Goal: Communication & Community: Participate in discussion

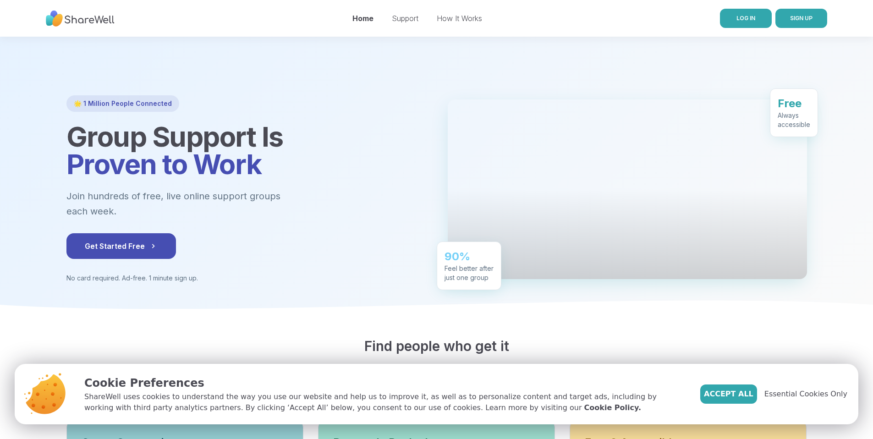
click at [737, 24] on link "LOG IN" at bounding box center [746, 18] width 52 height 19
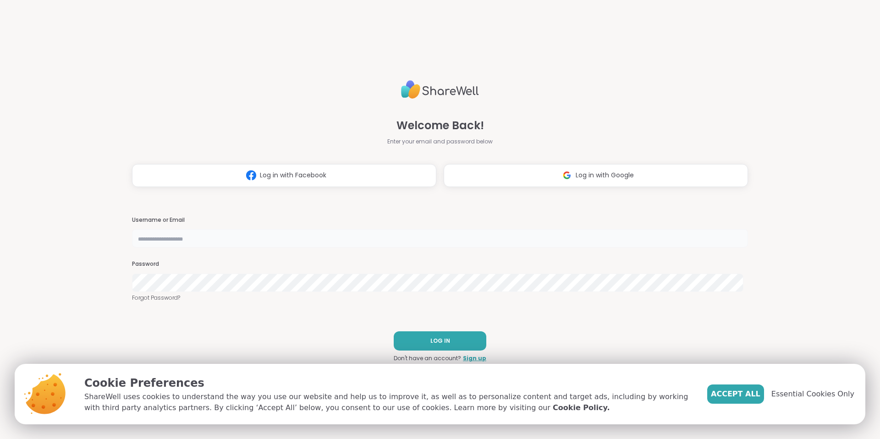
click at [229, 238] on input "text" at bounding box center [440, 238] width 616 height 18
type input "**********"
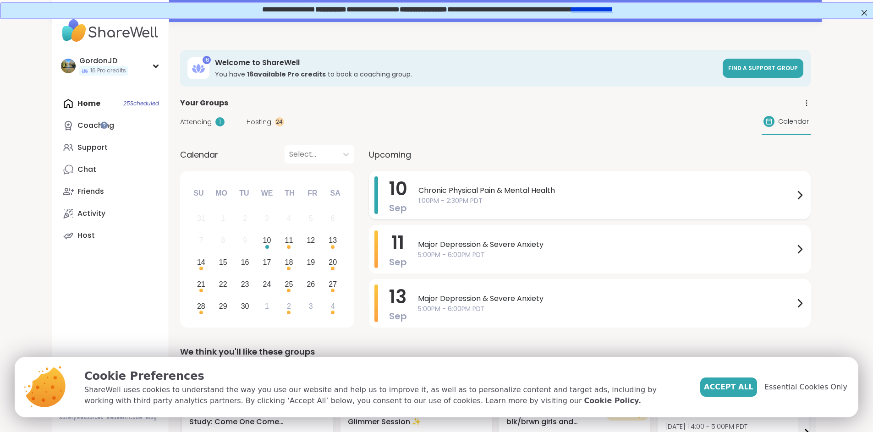
click at [419, 200] on span "1:00PM - 2:30PM PDT" at bounding box center [607, 201] width 376 height 10
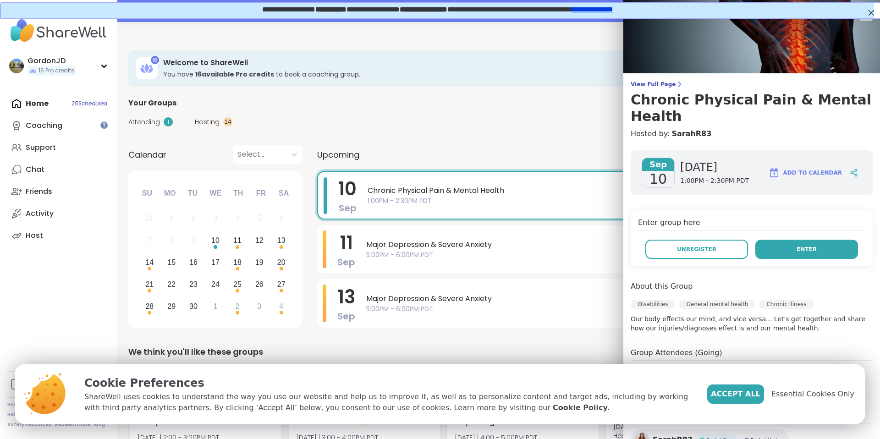
click at [770, 251] on button "Enter" at bounding box center [807, 249] width 103 height 19
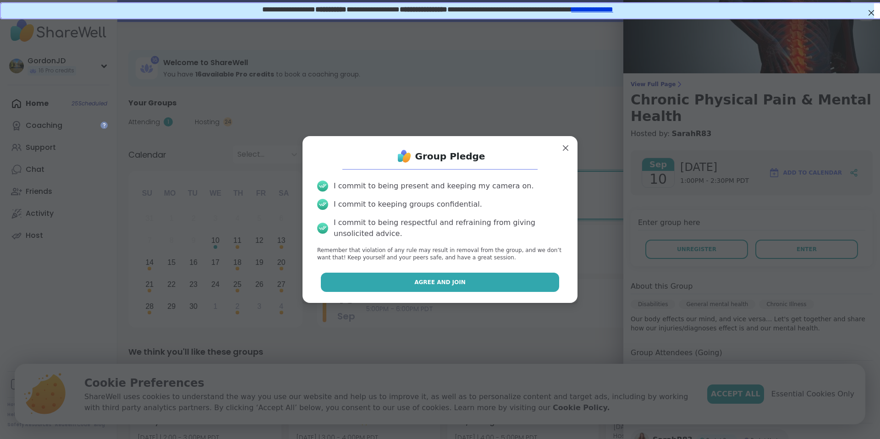
click at [451, 284] on span "Agree and Join" at bounding box center [439, 282] width 51 height 8
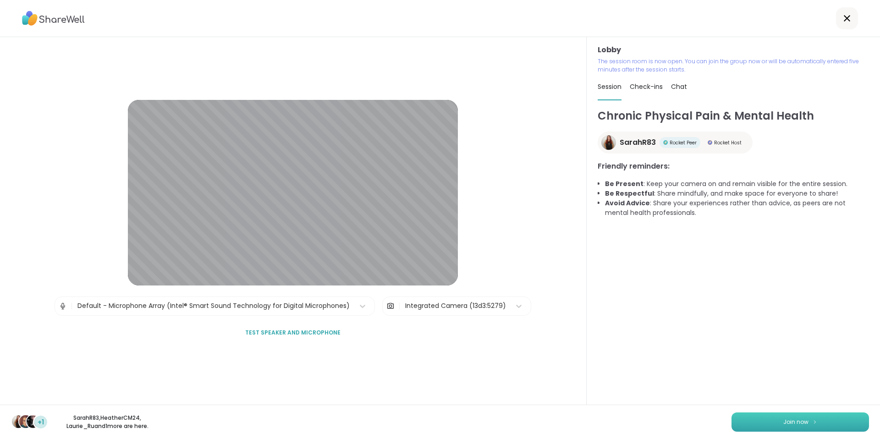
click at [773, 421] on button "Join now" at bounding box center [801, 422] width 138 height 19
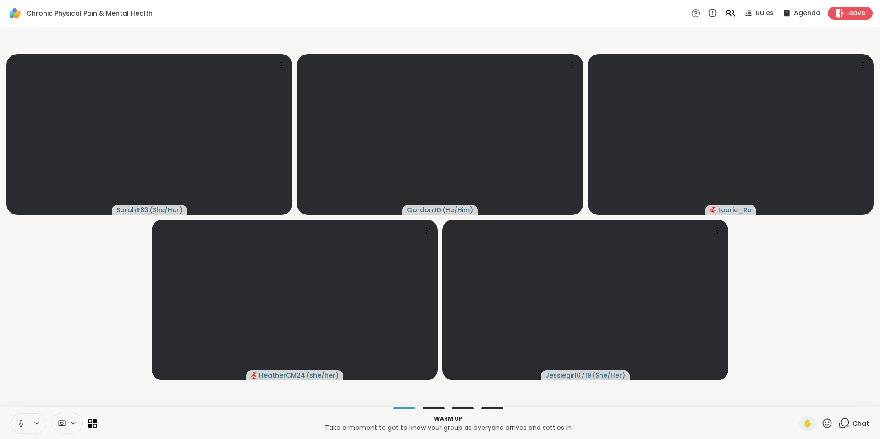
click at [16, 423] on button at bounding box center [19, 423] width 17 height 19
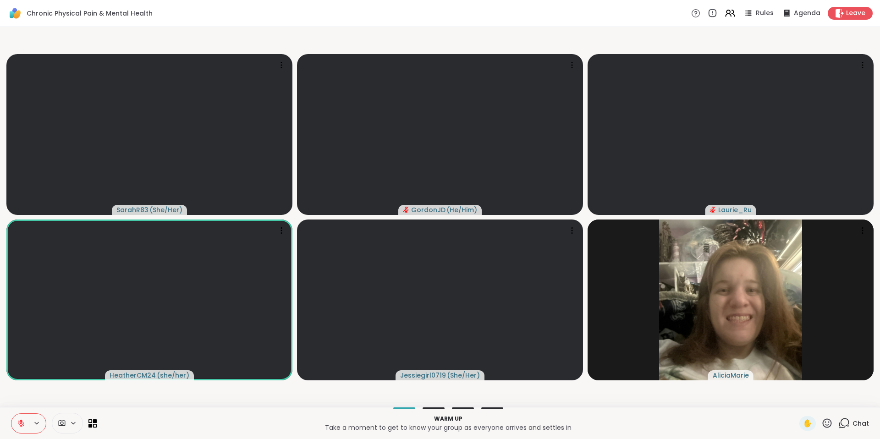
click at [25, 427] on button at bounding box center [19, 423] width 17 height 19
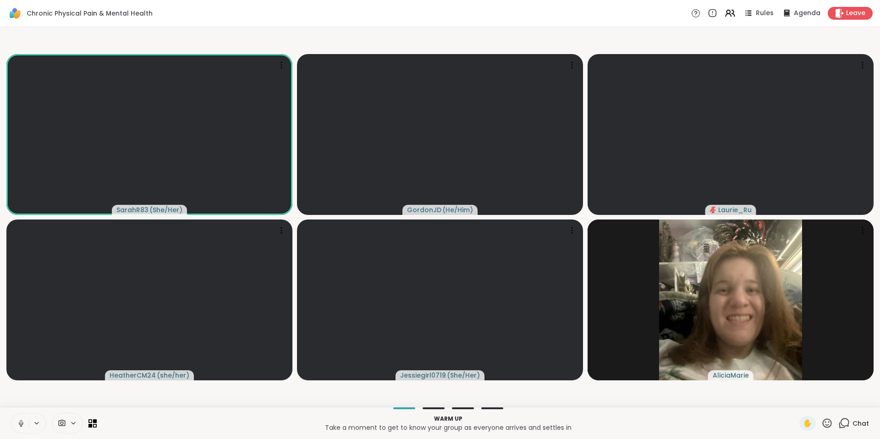
click at [25, 425] on button at bounding box center [19, 423] width 17 height 19
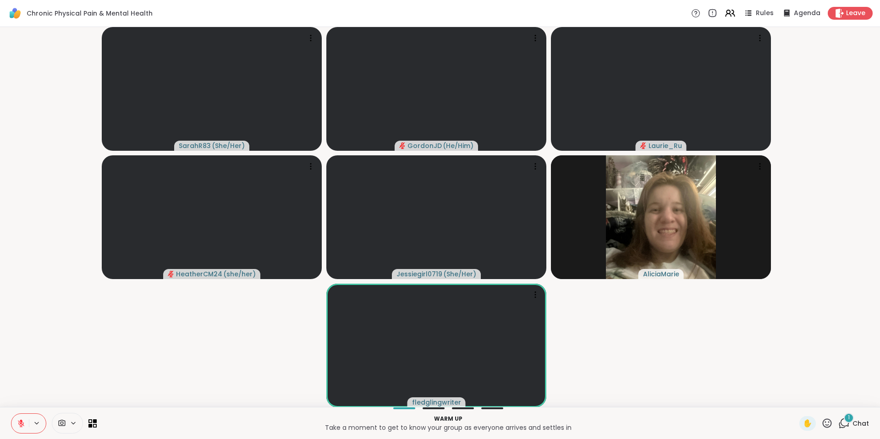
click at [839, 421] on icon at bounding box center [844, 423] width 11 height 11
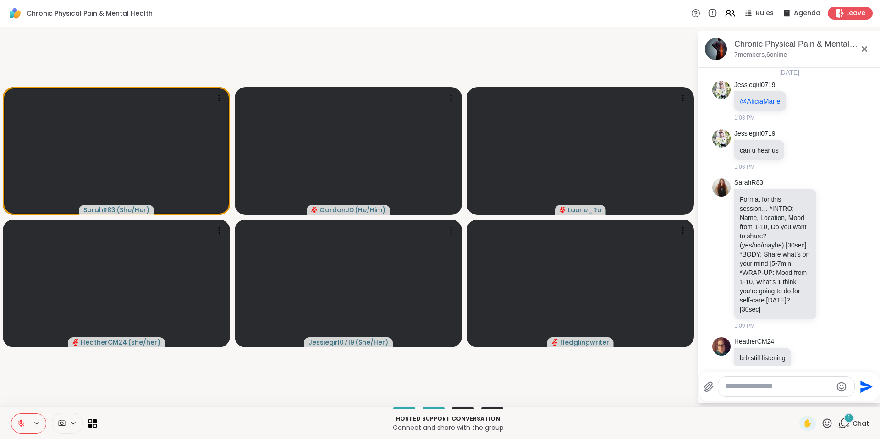
scroll to position [16, 0]
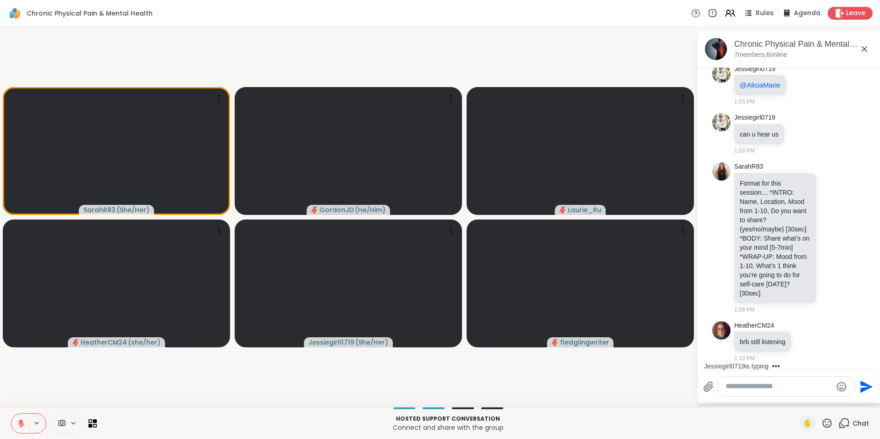
click at [26, 421] on button at bounding box center [19, 423] width 17 height 19
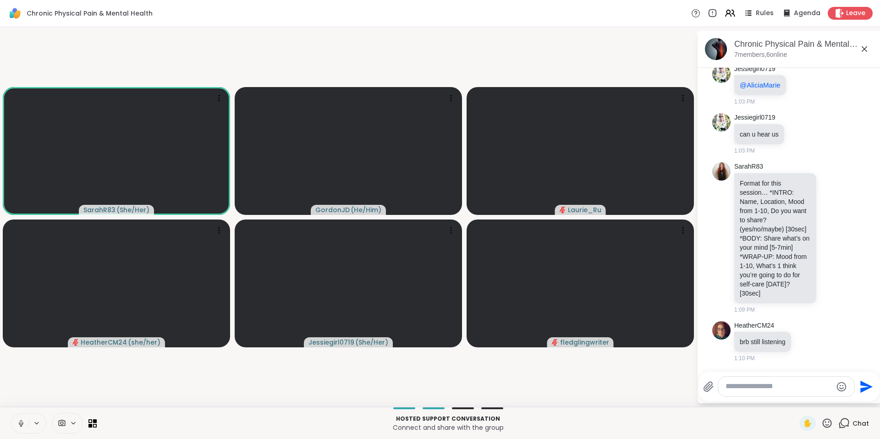
click at [21, 422] on icon at bounding box center [21, 424] width 8 height 8
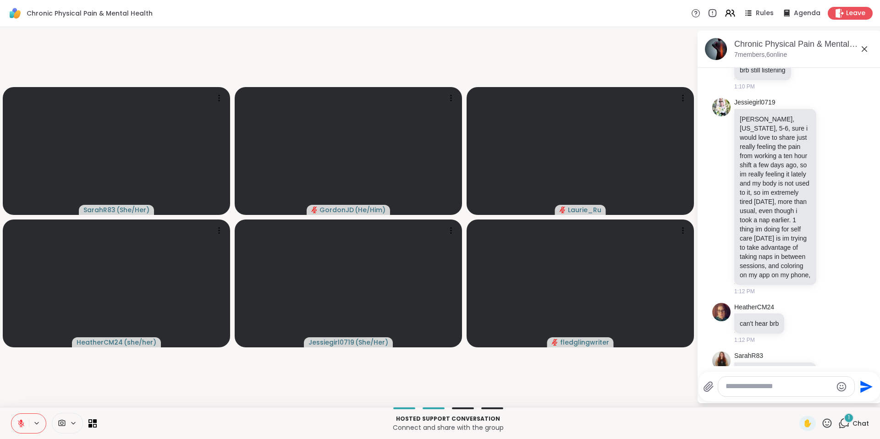
scroll to position [346, 0]
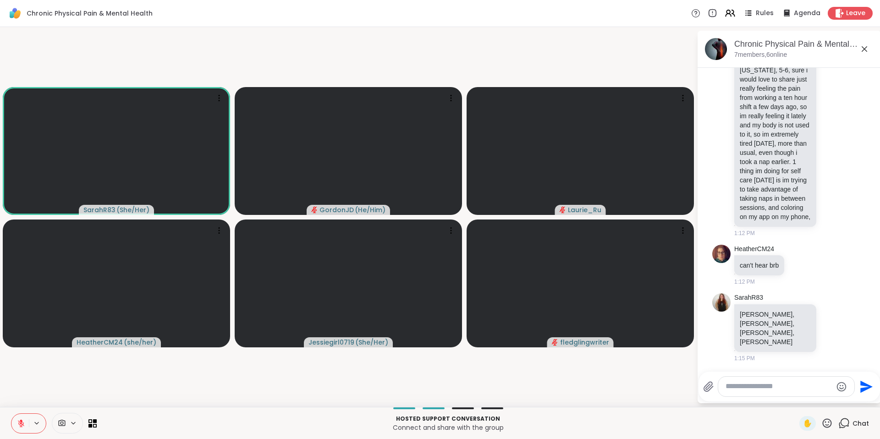
click at [21, 422] on icon at bounding box center [21, 422] width 3 height 4
click at [21, 422] on icon at bounding box center [21, 424] width 8 height 8
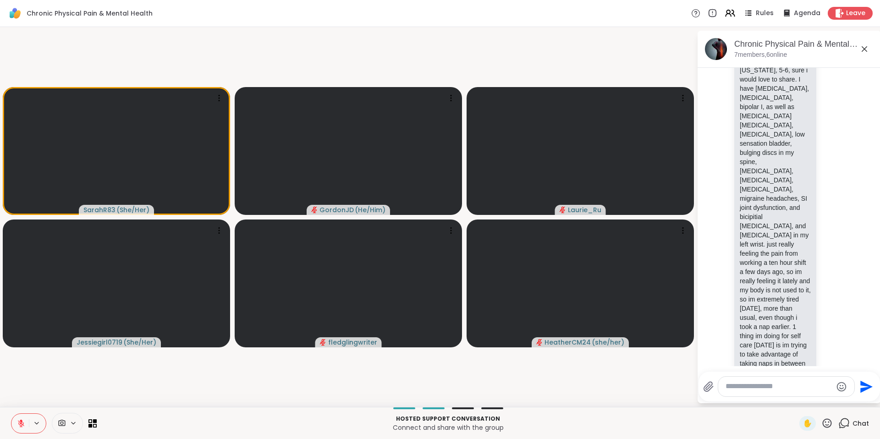
click at [21, 422] on icon at bounding box center [21, 422] width 3 height 4
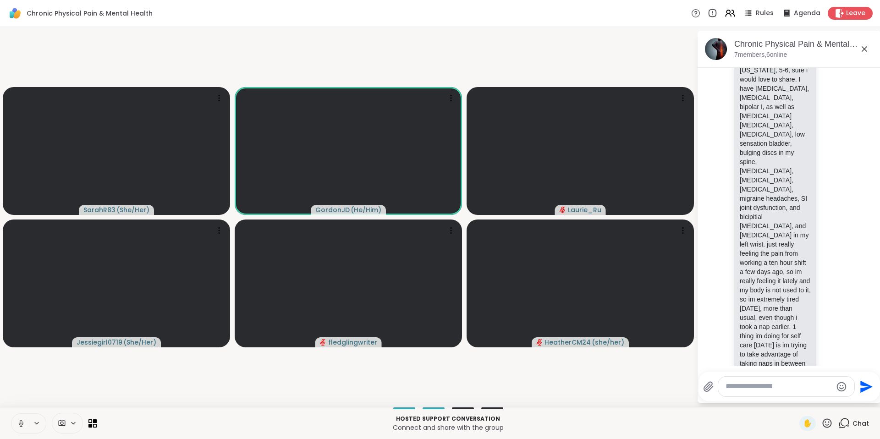
click at [21, 422] on icon at bounding box center [21, 424] width 8 height 8
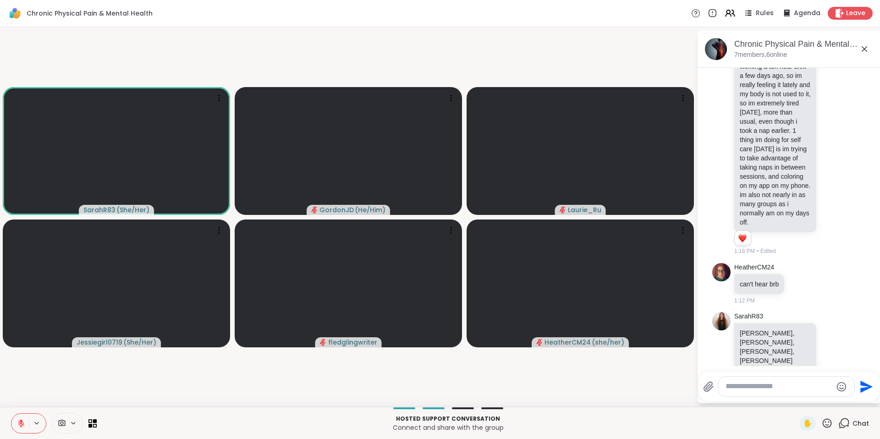
scroll to position [610, 0]
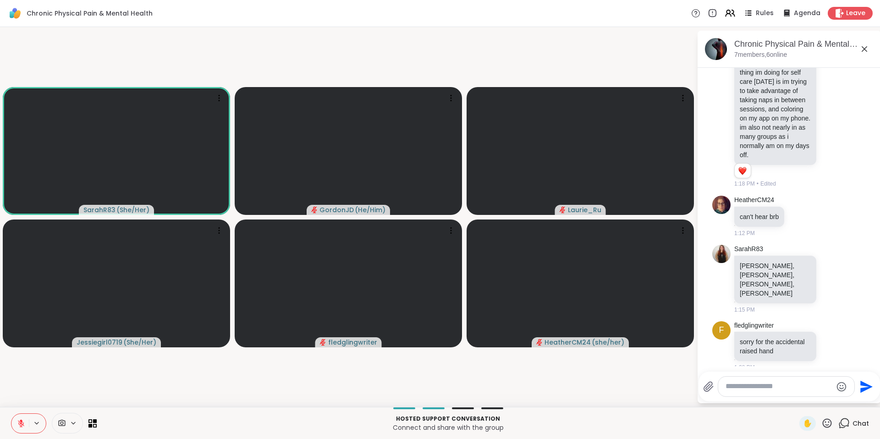
click at [23, 419] on button at bounding box center [19, 423] width 17 height 19
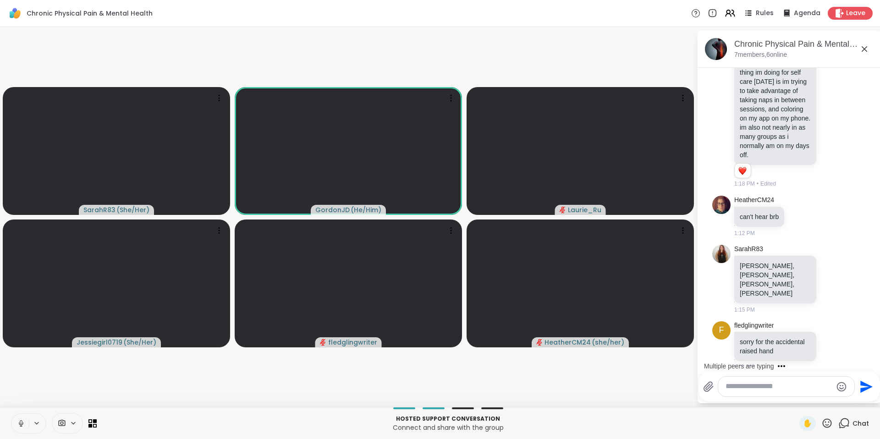
scroll to position [686, 0]
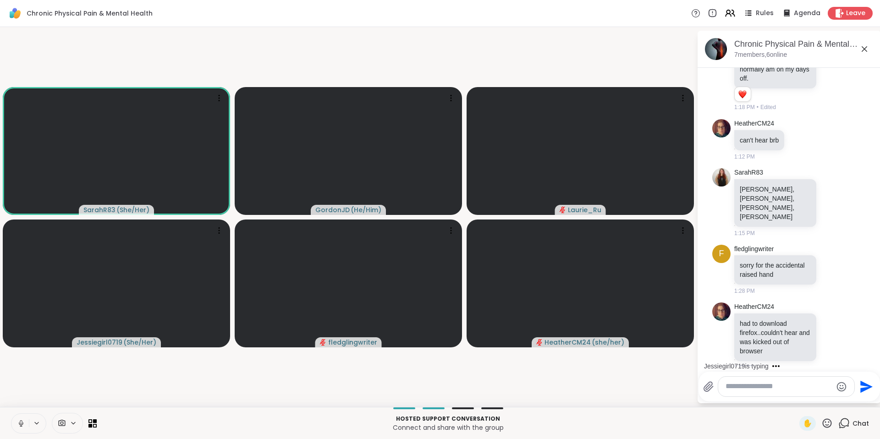
click at [22, 422] on icon at bounding box center [21, 424] width 8 height 8
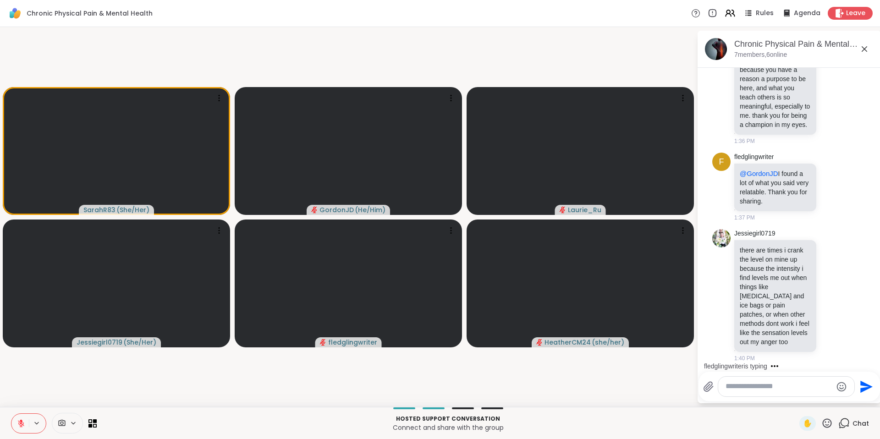
scroll to position [1349, 0]
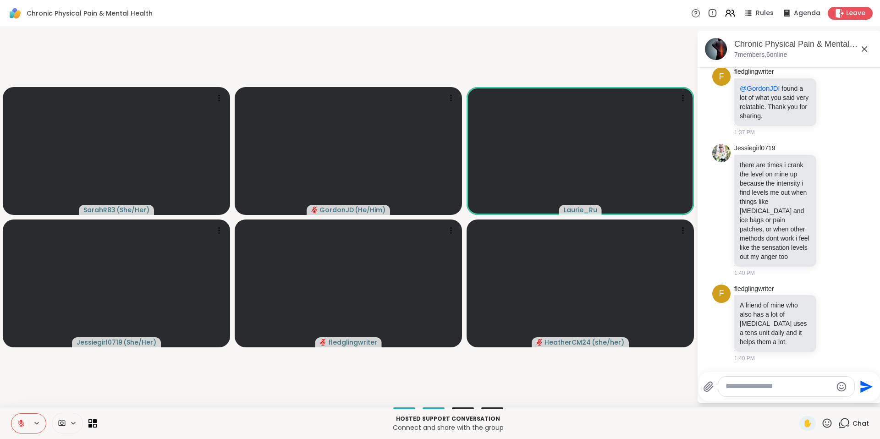
click at [23, 421] on icon at bounding box center [21, 424] width 8 height 8
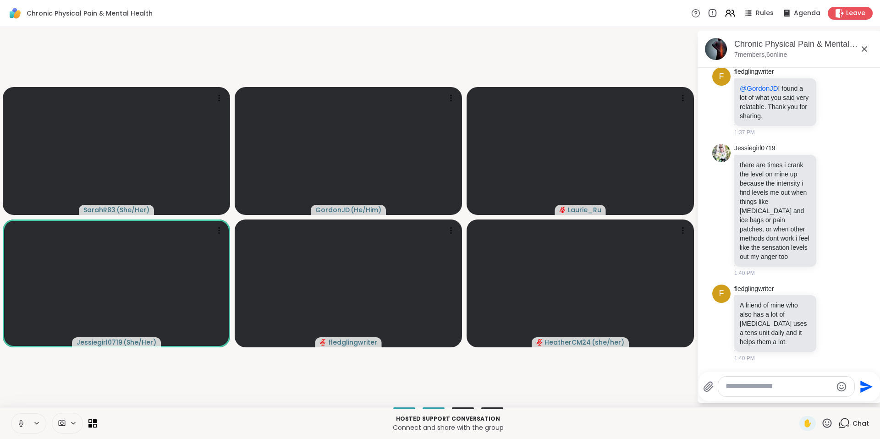
click at [23, 421] on icon at bounding box center [21, 424] width 8 height 8
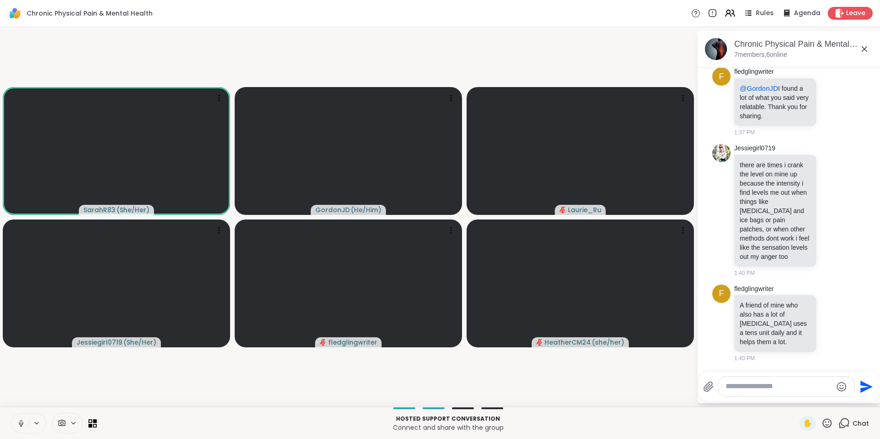
click at [23, 421] on icon at bounding box center [21, 424] width 8 height 8
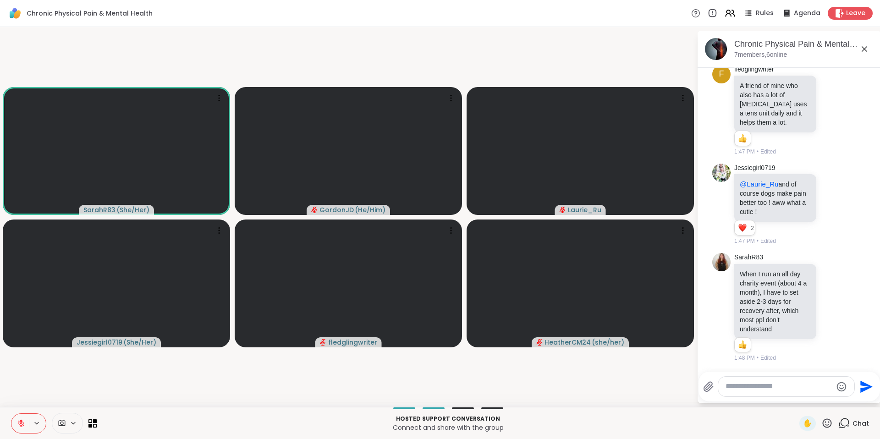
scroll to position [1569, 0]
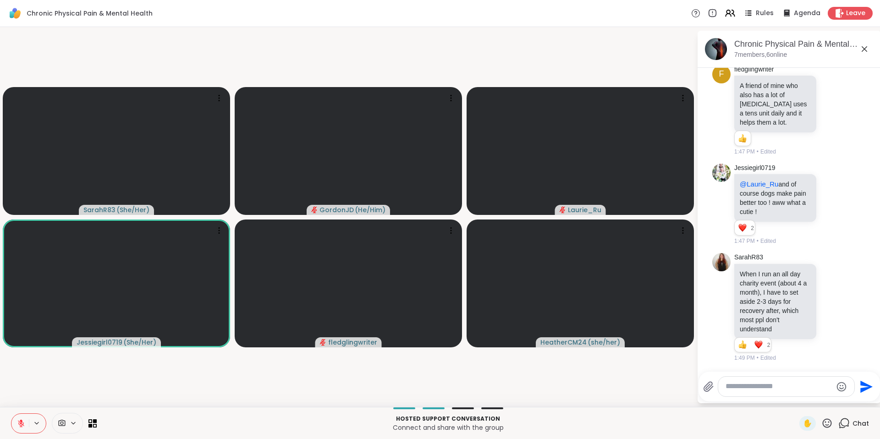
click at [21, 422] on icon at bounding box center [21, 424] width 8 height 8
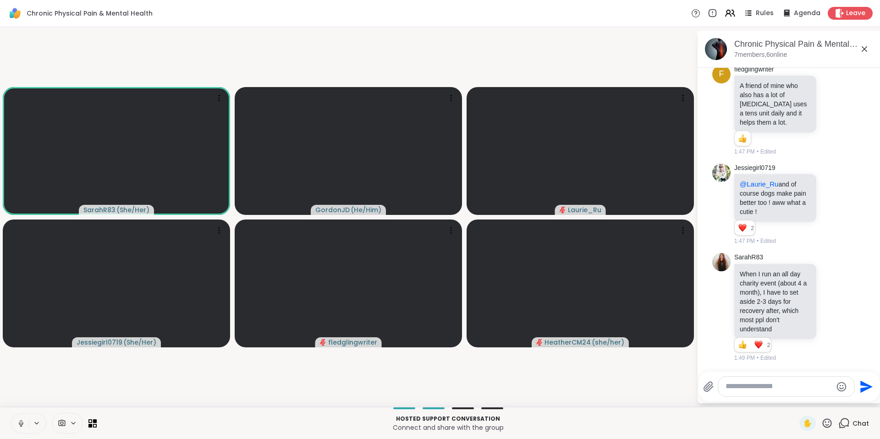
click at [21, 422] on icon at bounding box center [21, 424] width 8 height 8
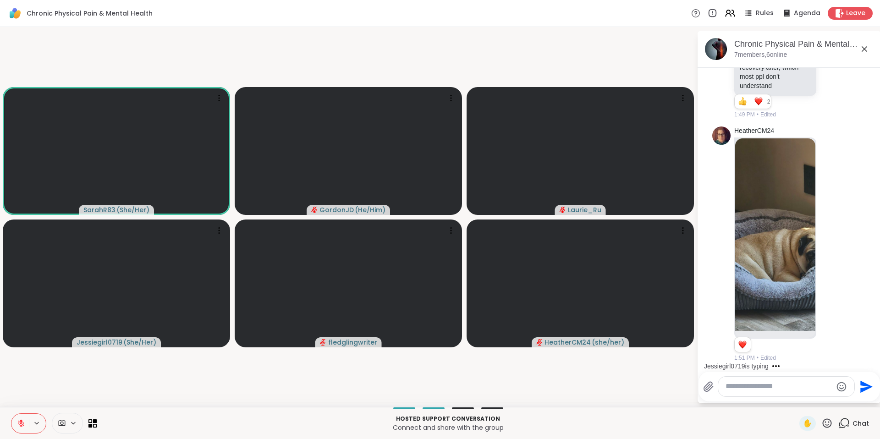
scroll to position [1812, 0]
click at [804, 383] on textarea "Type your message" at bounding box center [779, 387] width 107 height 10
type textarea "***"
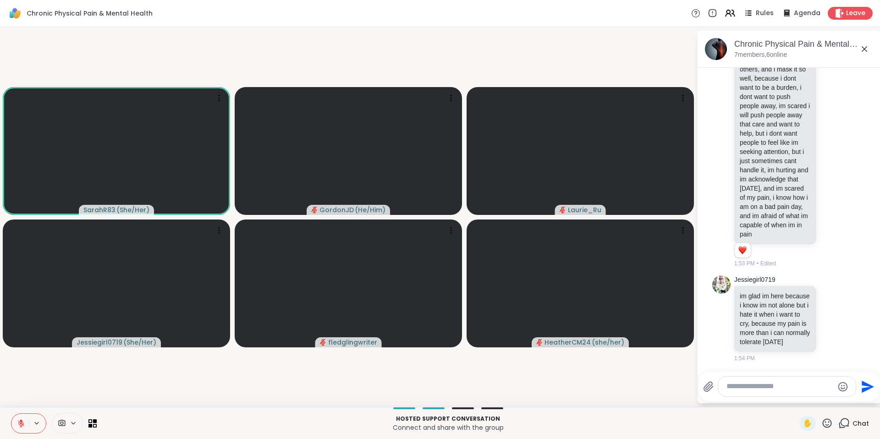
scroll to position [2453, 0]
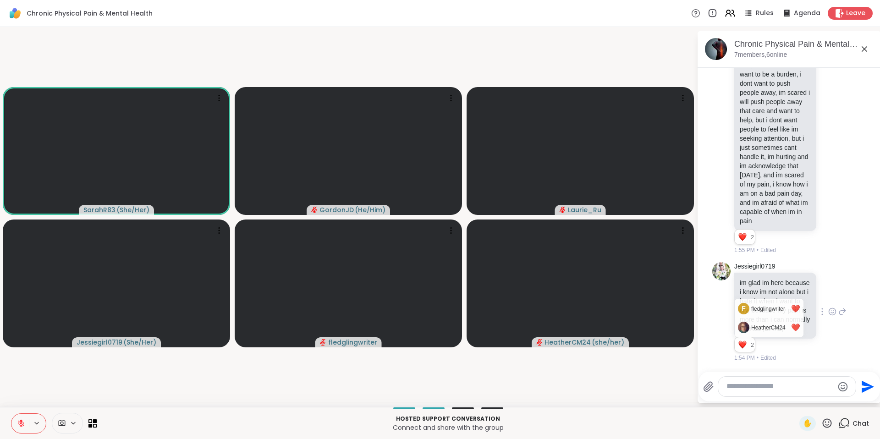
click at [747, 345] on button "2" at bounding box center [743, 344] width 10 height 7
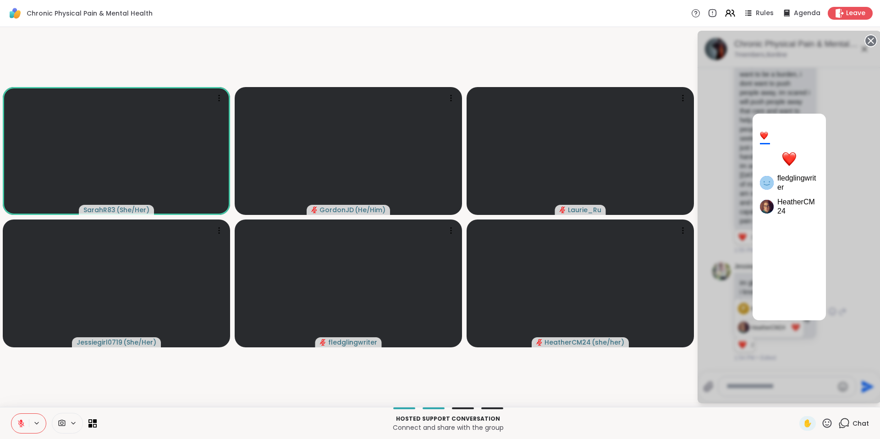
click at [763, 134] on div at bounding box center [764, 136] width 8 height 8
click at [784, 376] on div "2 fledglingwriter HeatherCM24" at bounding box center [789, 217] width 183 height 373
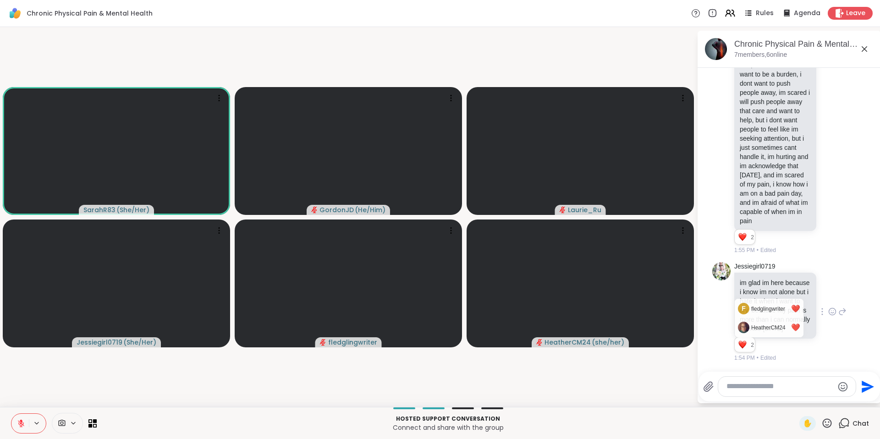
click at [778, 388] on textarea "Type your message" at bounding box center [780, 387] width 107 height 10
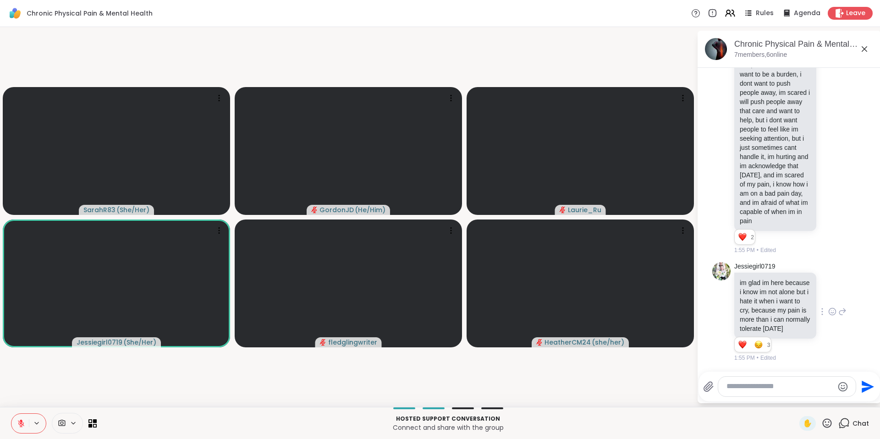
click at [832, 311] on icon at bounding box center [832, 311] width 0 height 0
click at [829, 293] on div "Select Reaction: Heart" at bounding box center [833, 297] width 8 height 8
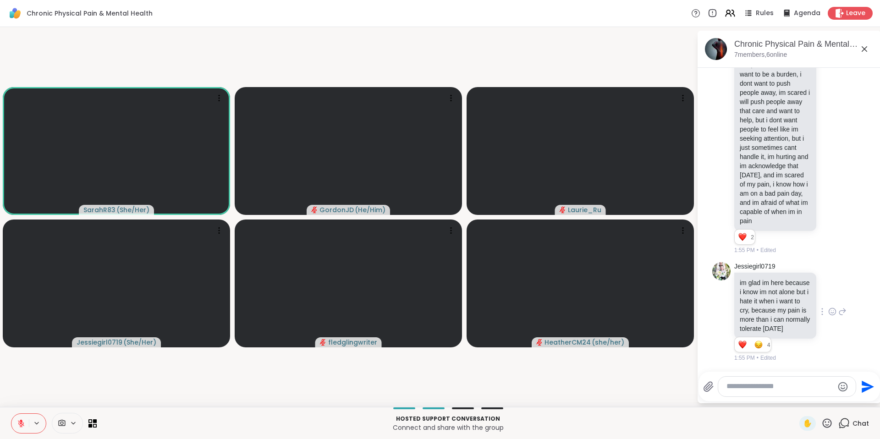
click at [23, 427] on icon at bounding box center [21, 424] width 8 height 8
click at [21, 422] on icon at bounding box center [21, 424] width 8 height 8
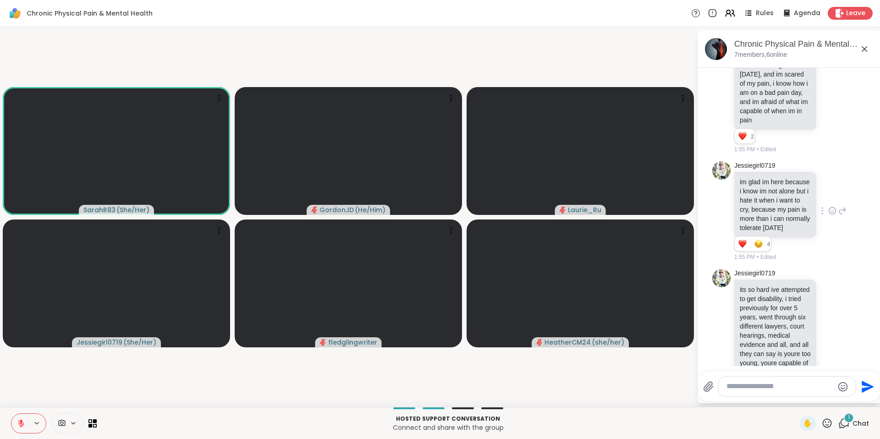
scroll to position [2648, 0]
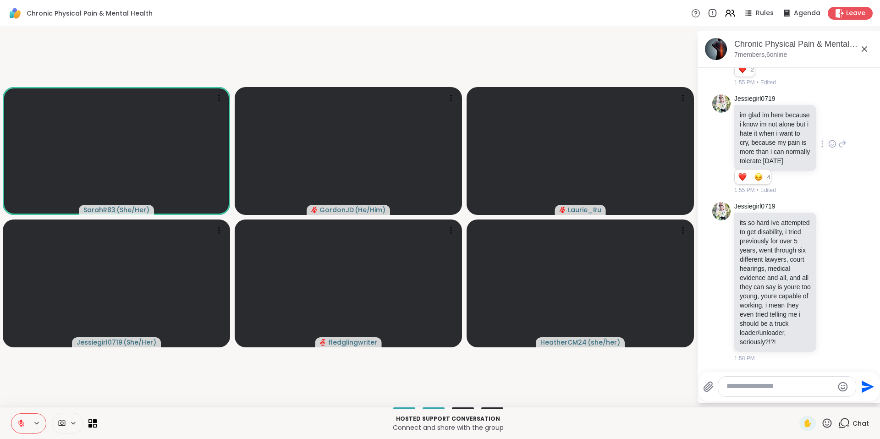
click at [776, 387] on textarea "Type your message" at bounding box center [780, 387] width 107 height 10
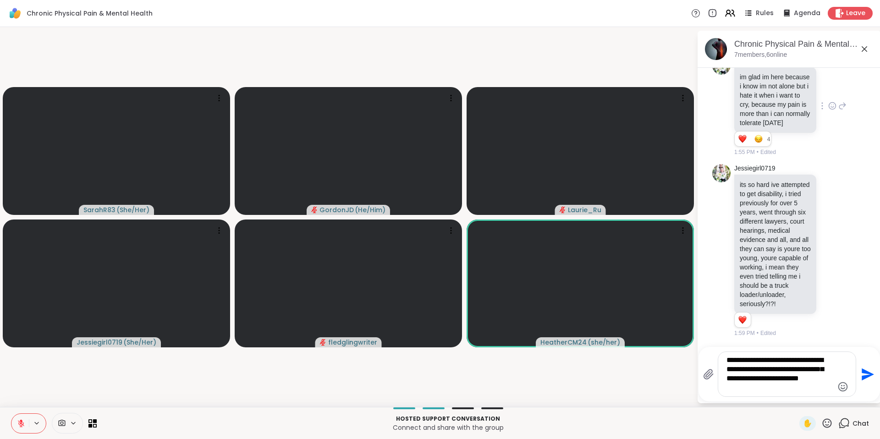
scroll to position [2686, 0]
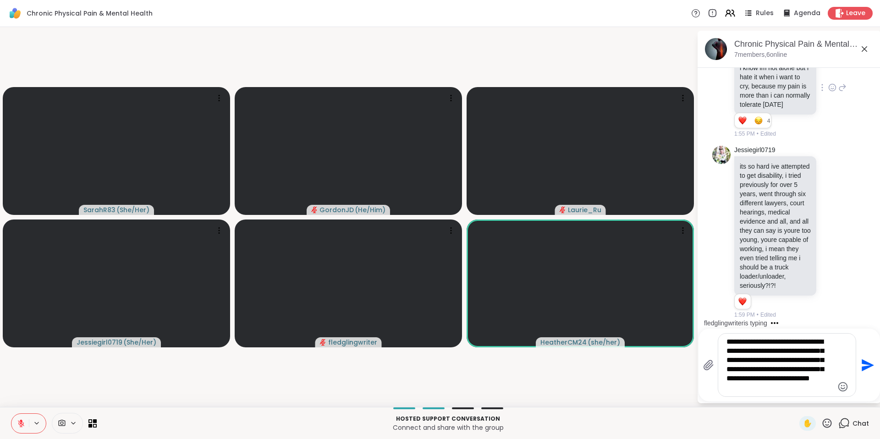
type textarea "**********"
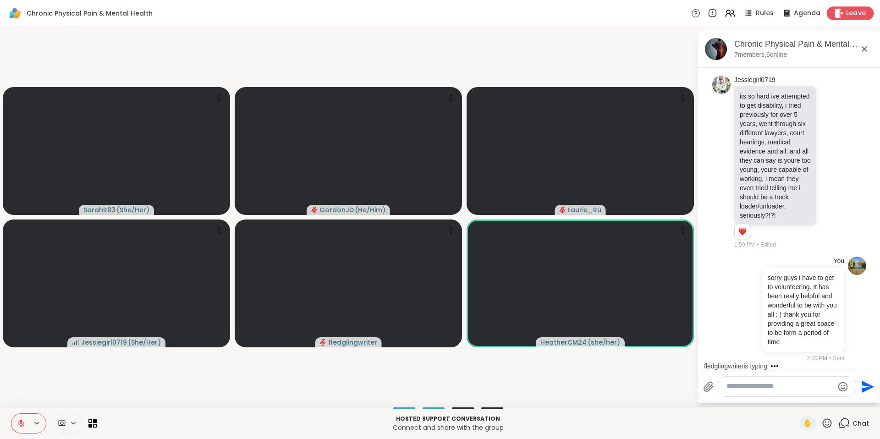
scroll to position [2797, 0]
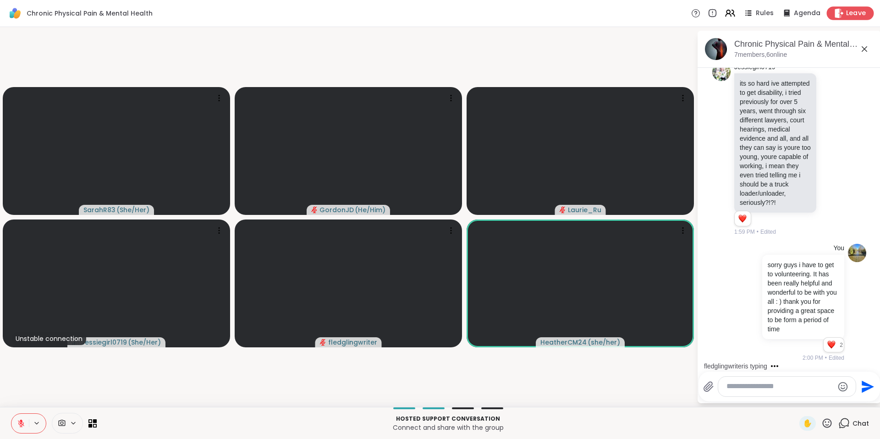
click at [846, 12] on span "Leave" at bounding box center [856, 14] width 20 height 10
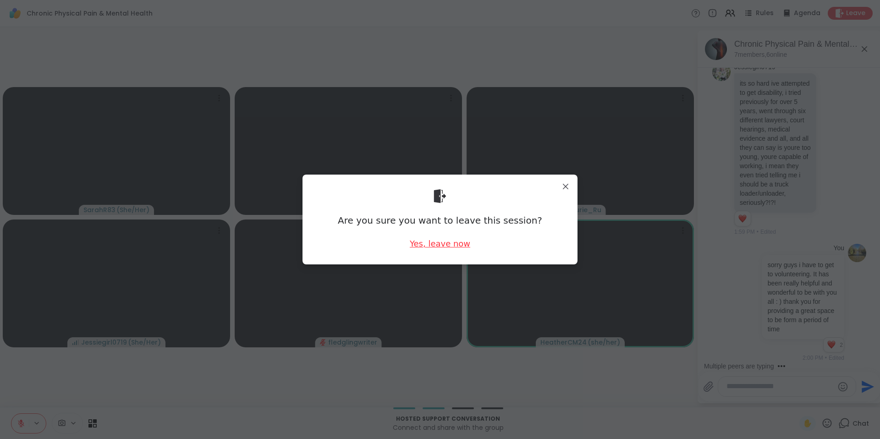
click at [436, 247] on div "Yes, leave now" at bounding box center [440, 243] width 61 height 11
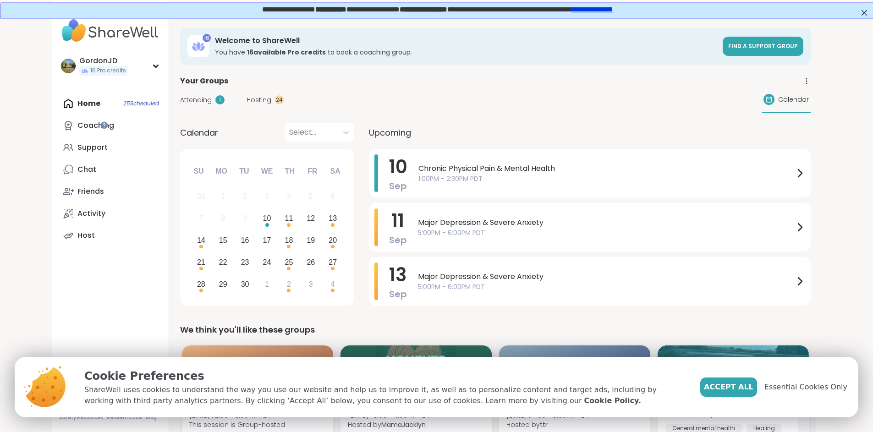
click at [180, 99] on span "Attending" at bounding box center [196, 100] width 32 height 10
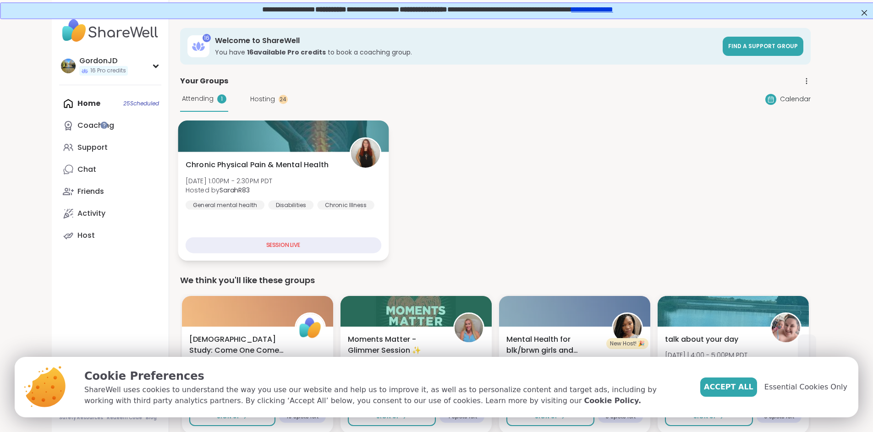
click at [220, 187] on b "SarahR83" at bounding box center [235, 190] width 30 height 9
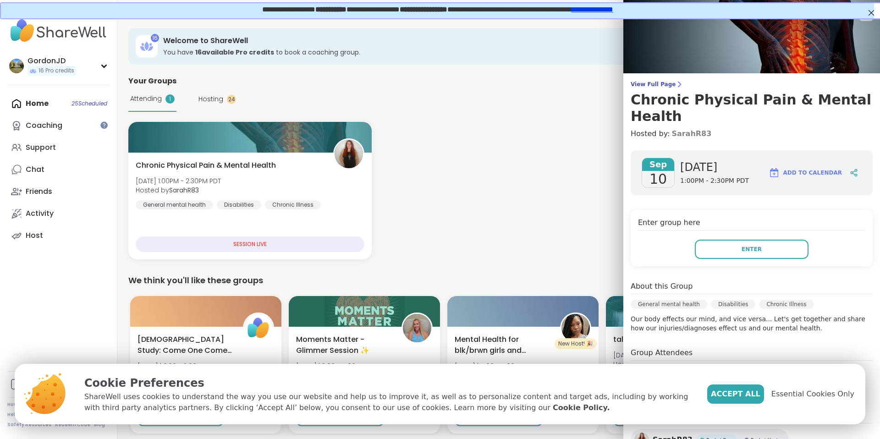
click at [685, 133] on link "SarahR83" at bounding box center [692, 133] width 40 height 11
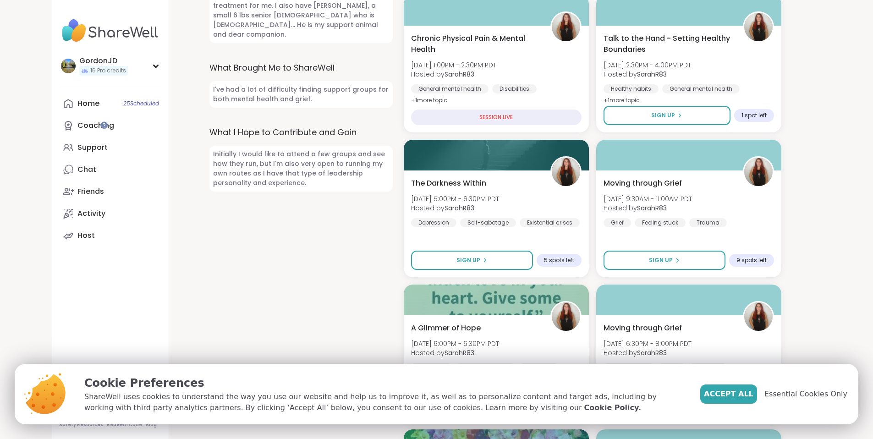
scroll to position [550, 0]
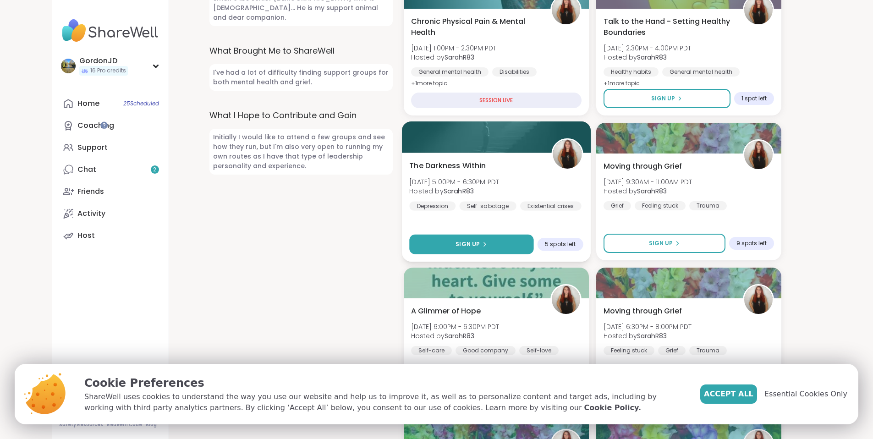
click at [456, 243] on button "Sign Up" at bounding box center [471, 245] width 124 height 20
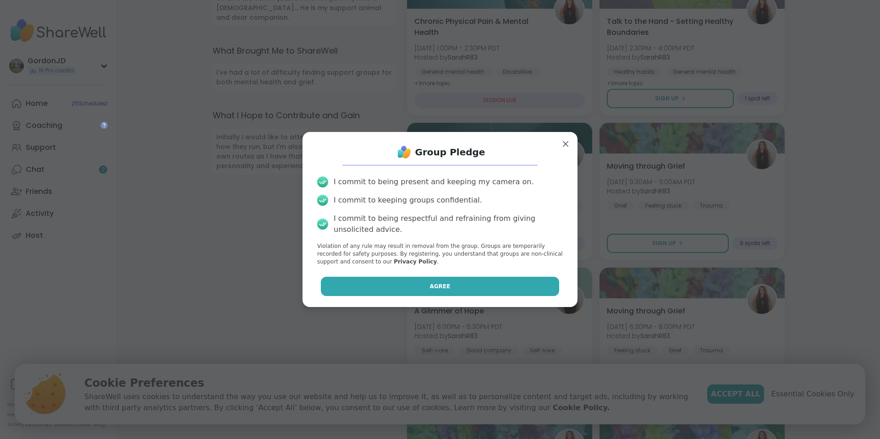
click at [420, 280] on button "Agree" at bounding box center [440, 286] width 239 height 19
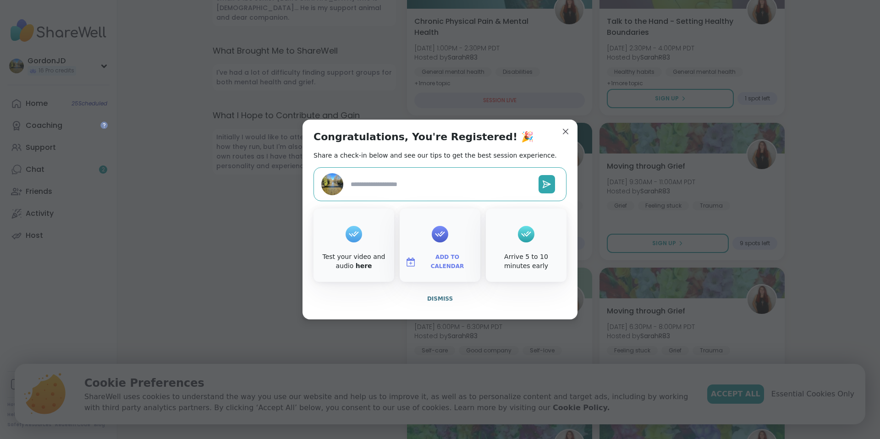
type textarea "*"
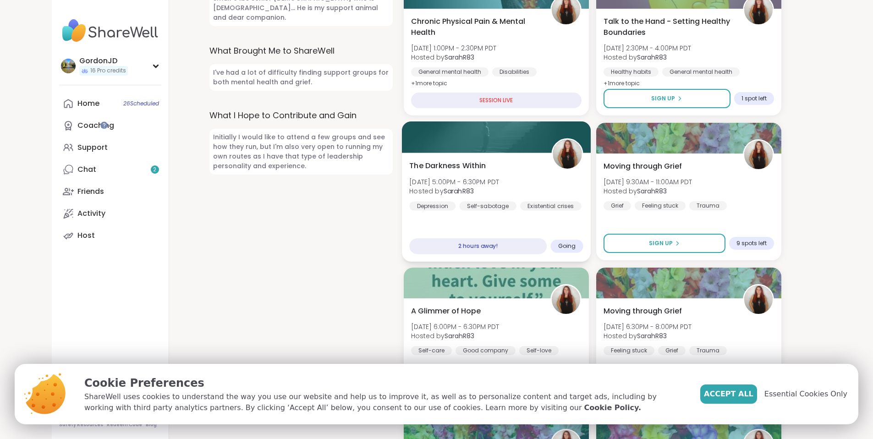
click at [537, 229] on div "The Darkness Within Wed, Sep 10 | 5:00PM - 6:30PM PDT Hosted by SarahR83 Depres…" at bounding box center [496, 207] width 189 height 109
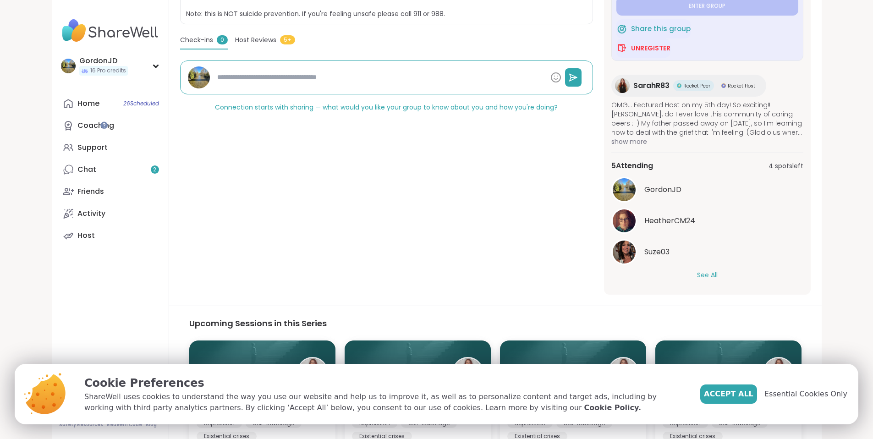
scroll to position [265, 0]
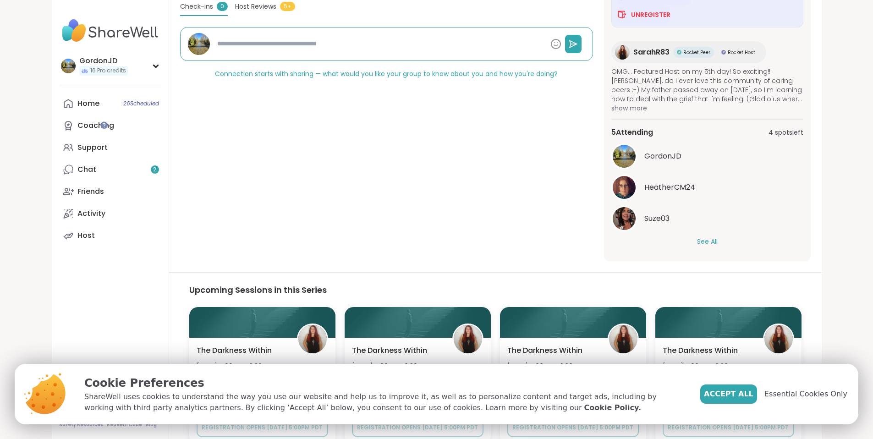
click at [718, 240] on button "See All" at bounding box center [707, 242] width 21 height 10
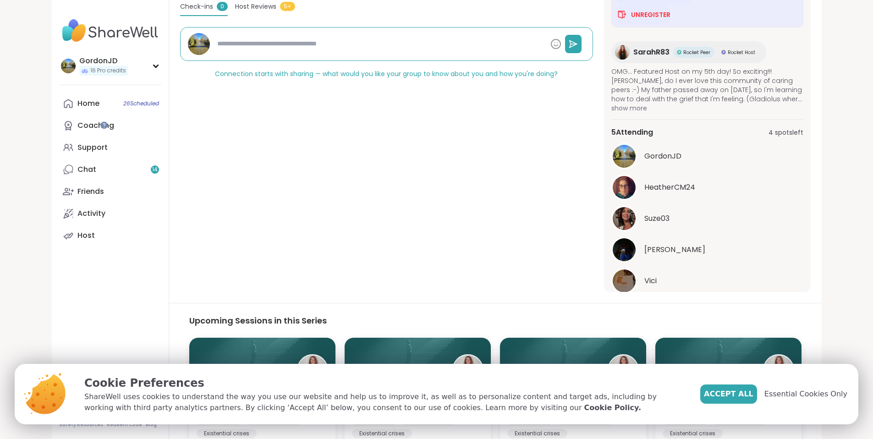
type textarea "*"
